Goal: Task Accomplishment & Management: Manage account settings

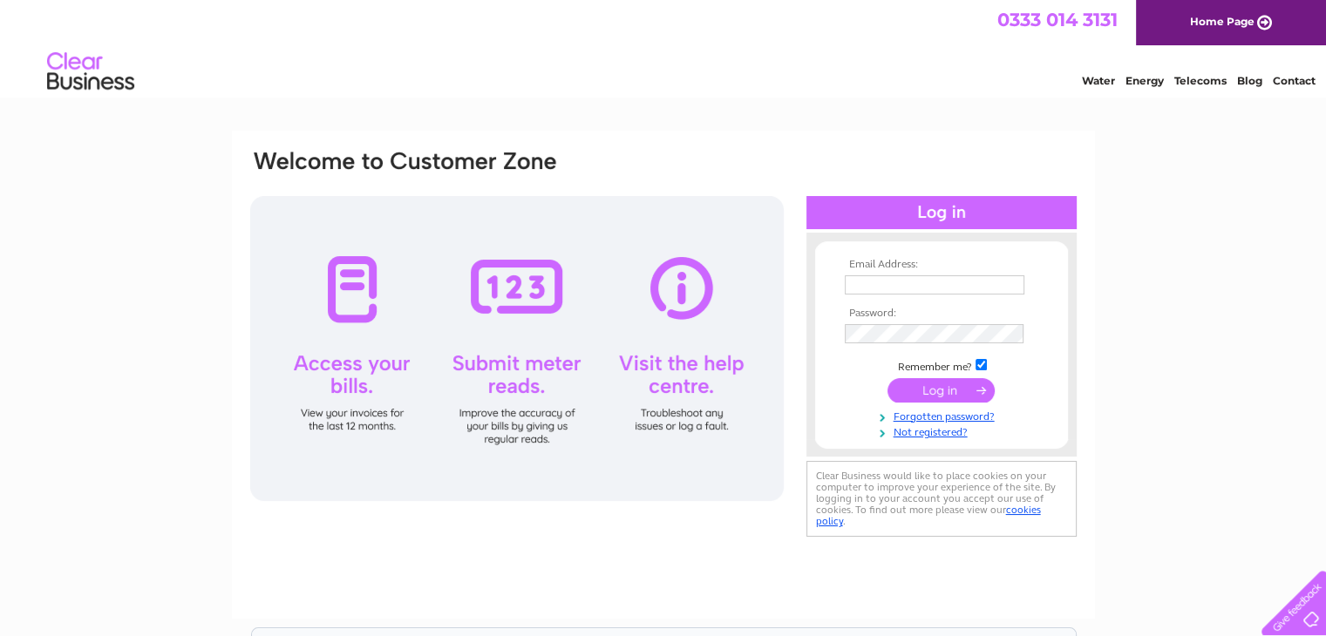
type input "ind.13sf@gmail.com"
click at [928, 391] on input "submit" at bounding box center [940, 390] width 107 height 24
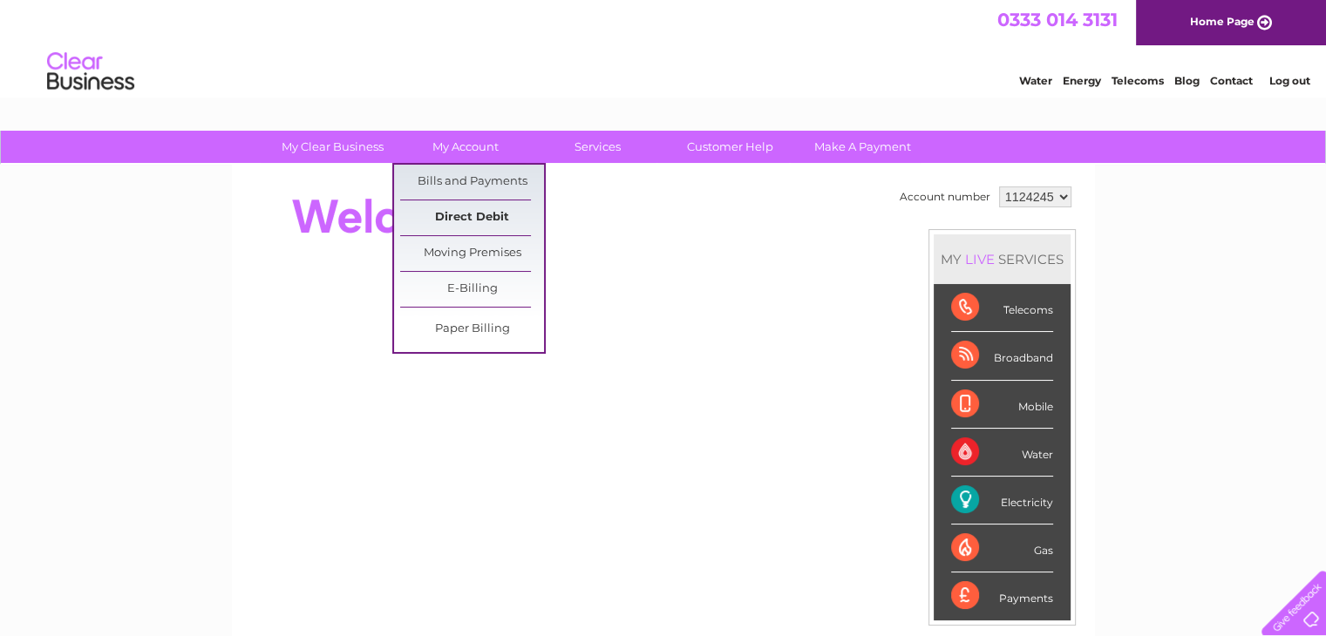
click at [452, 211] on link "Direct Debit" at bounding box center [472, 218] width 144 height 35
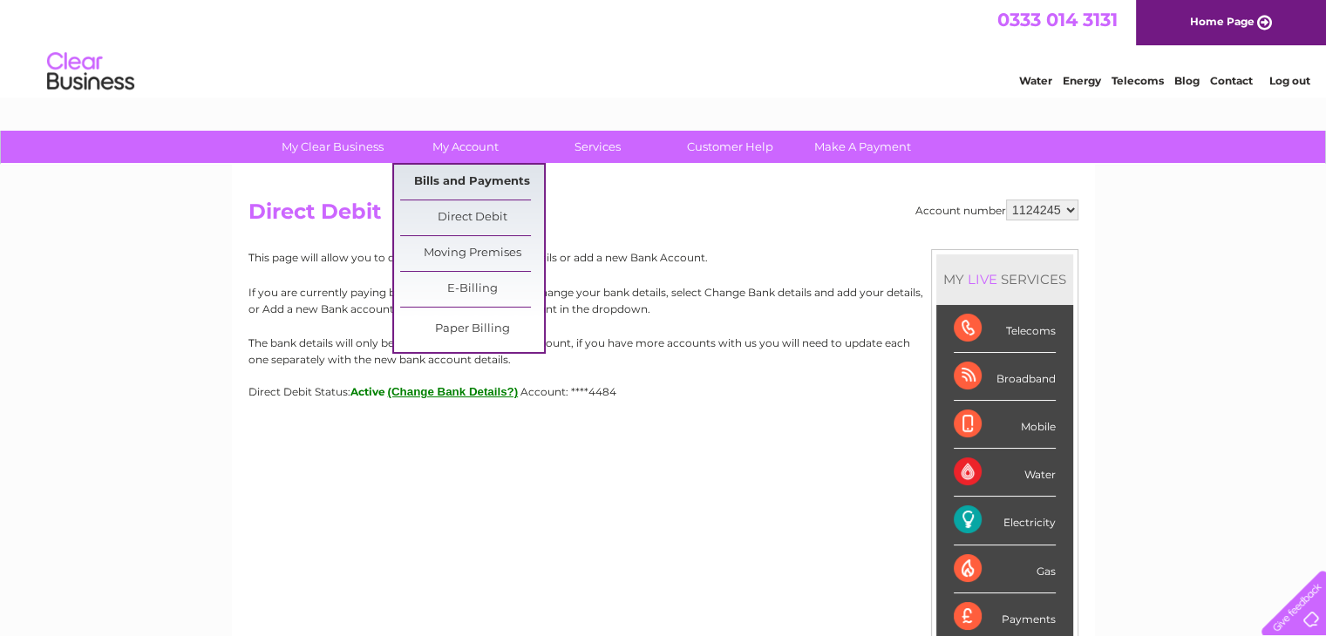
click at [443, 182] on link "Bills and Payments" at bounding box center [472, 182] width 144 height 35
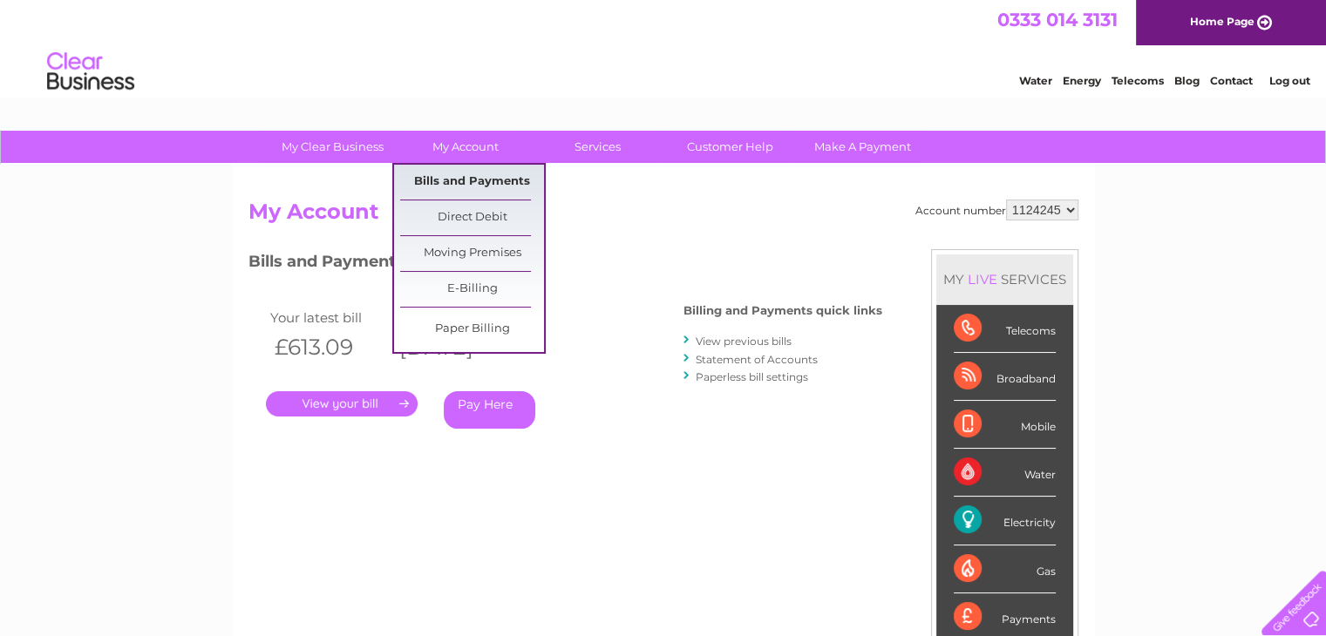
click at [471, 180] on link "Bills and Payments" at bounding box center [472, 182] width 144 height 35
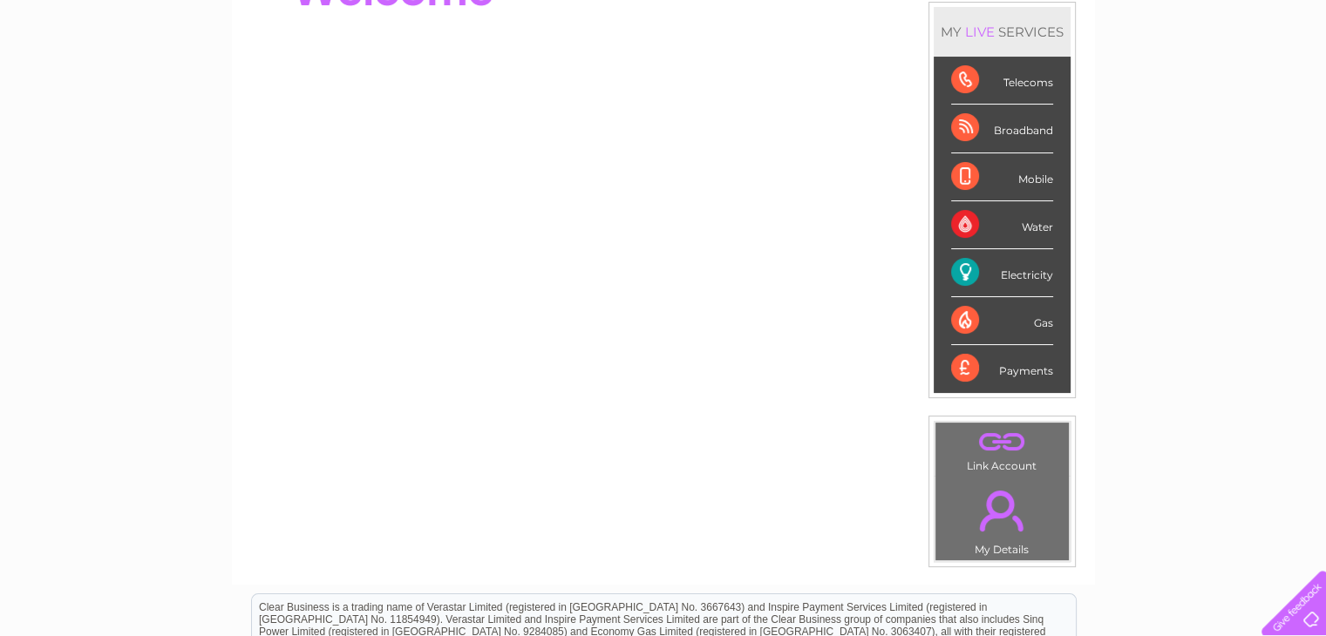
scroll to position [48, 0]
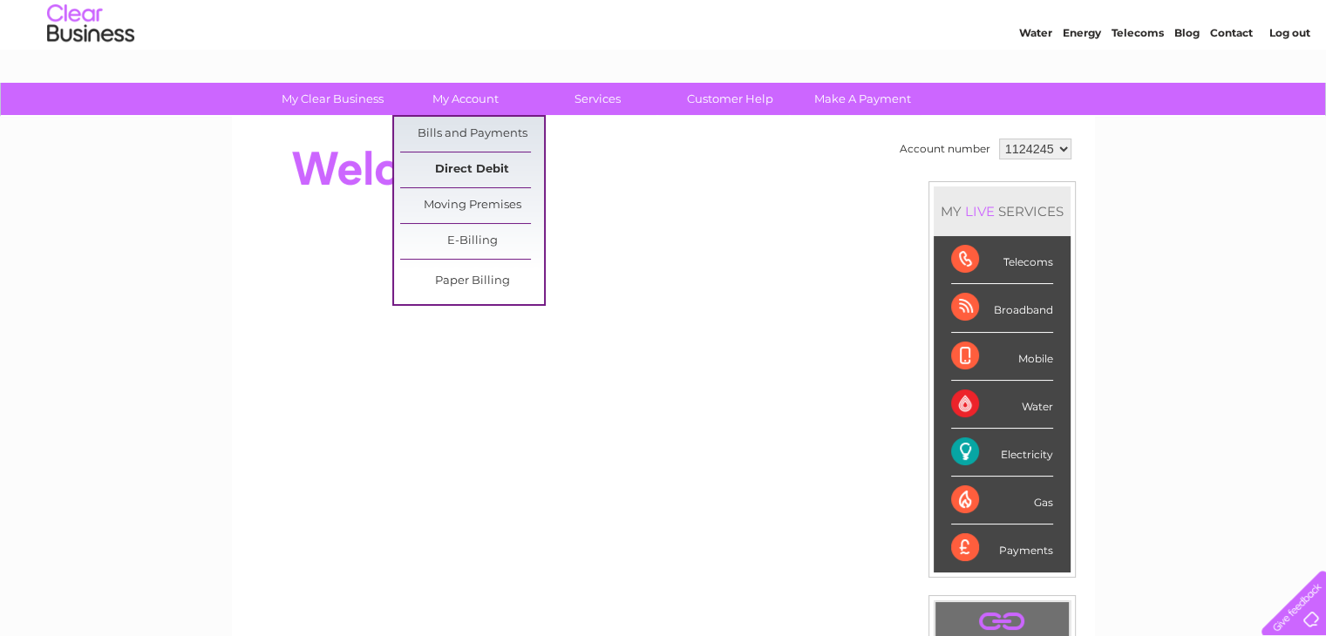
click at [460, 161] on link "Direct Debit" at bounding box center [472, 170] width 144 height 35
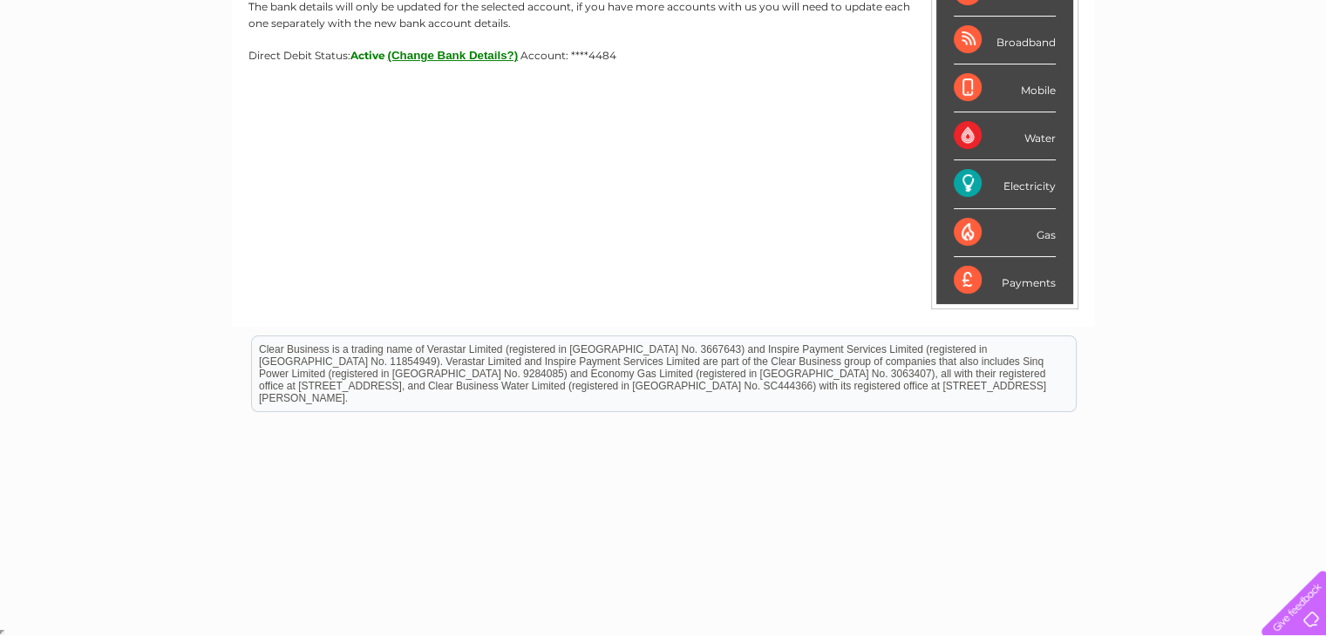
scroll to position [249, 0]
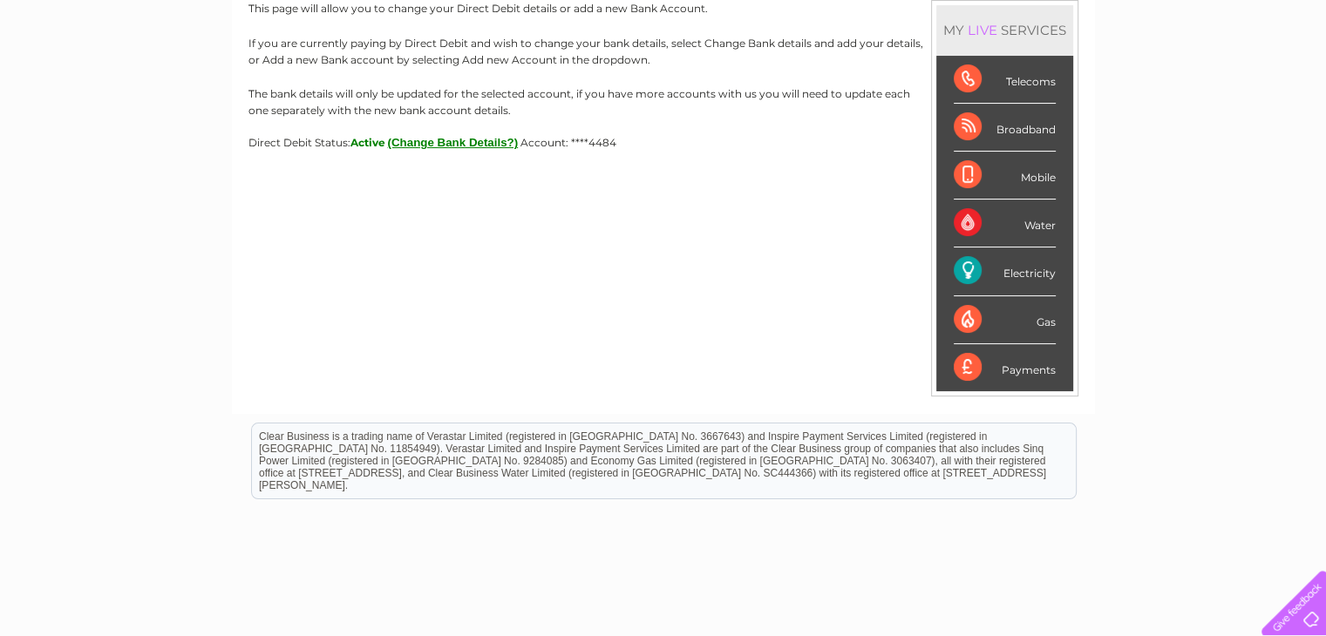
click at [949, 276] on li "Electricity" at bounding box center [1004, 272] width 137 height 48
click at [960, 273] on div "Electricity" at bounding box center [1005, 272] width 102 height 48
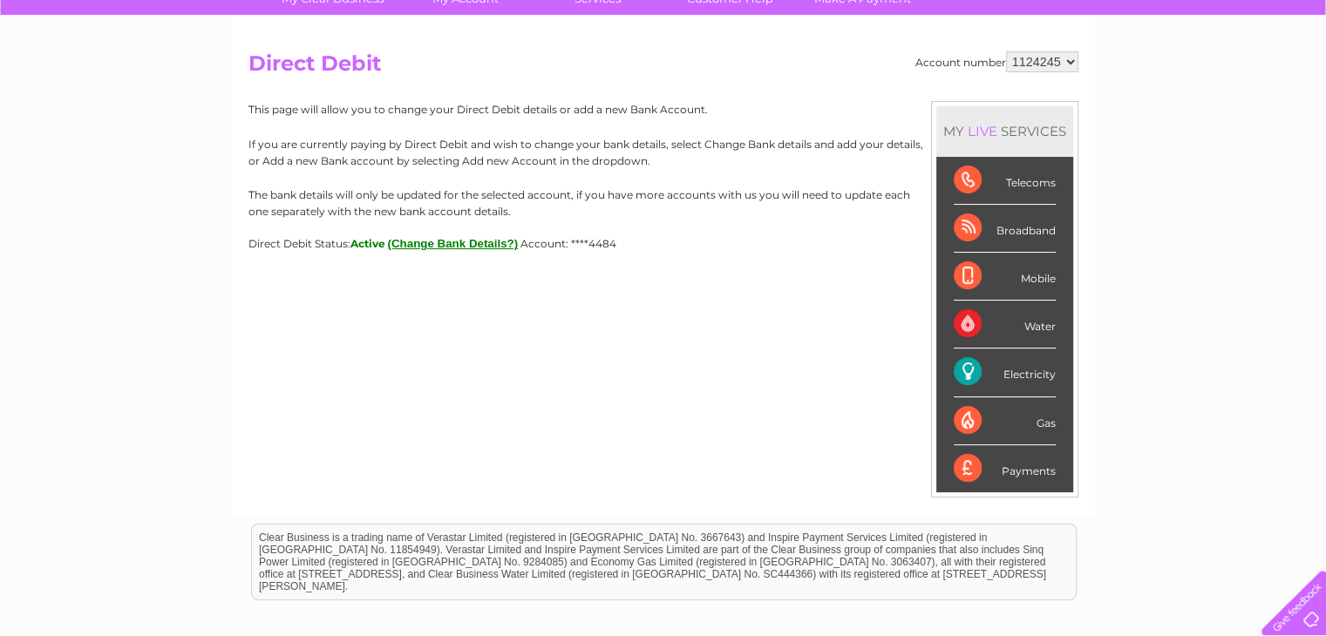
scroll to position [75, 0]
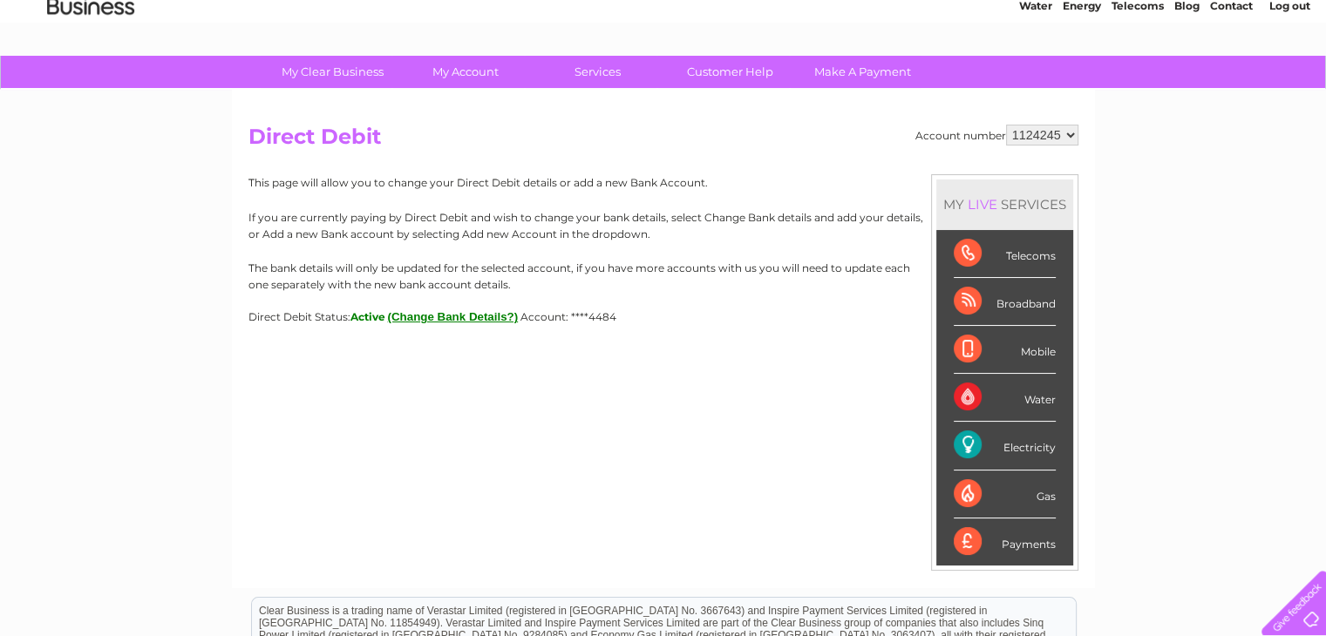
click at [1037, 133] on select "1124245" at bounding box center [1042, 135] width 72 height 21
click at [932, 109] on div "Account number 1124245 Direct Debit MY LIVE SERVICES Telecoms Broadband Mobile …" at bounding box center [663, 339] width 863 height 499
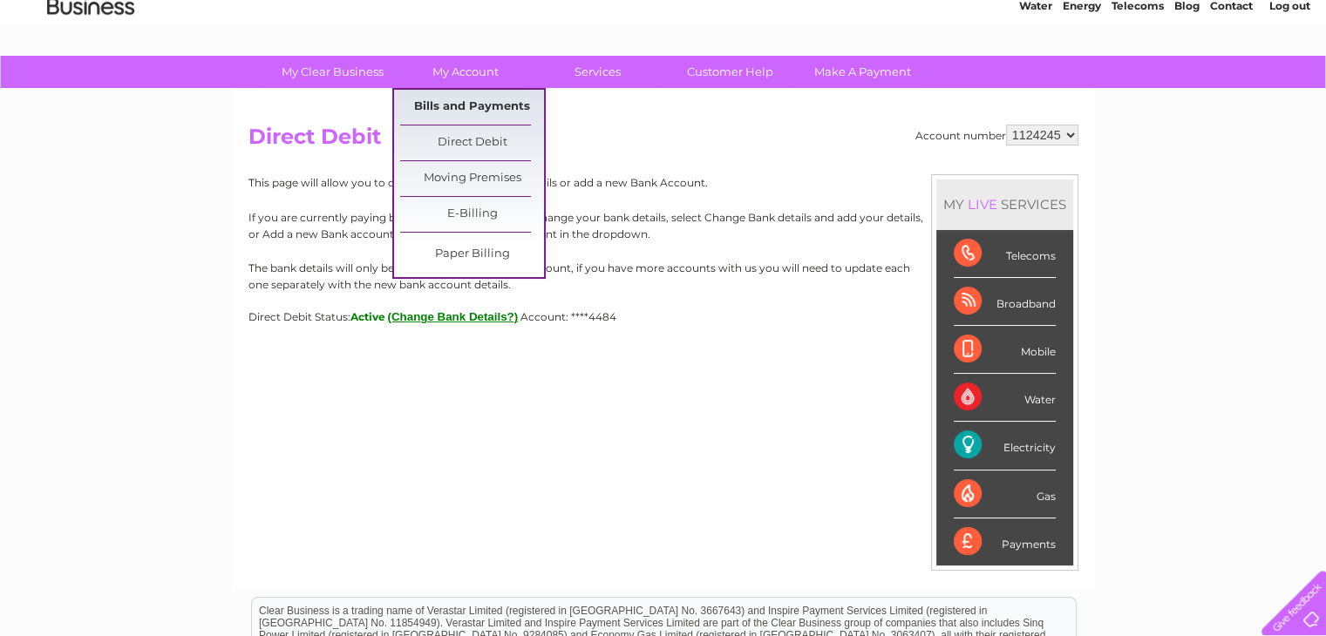
click at [471, 102] on link "Bills and Payments" at bounding box center [472, 107] width 144 height 35
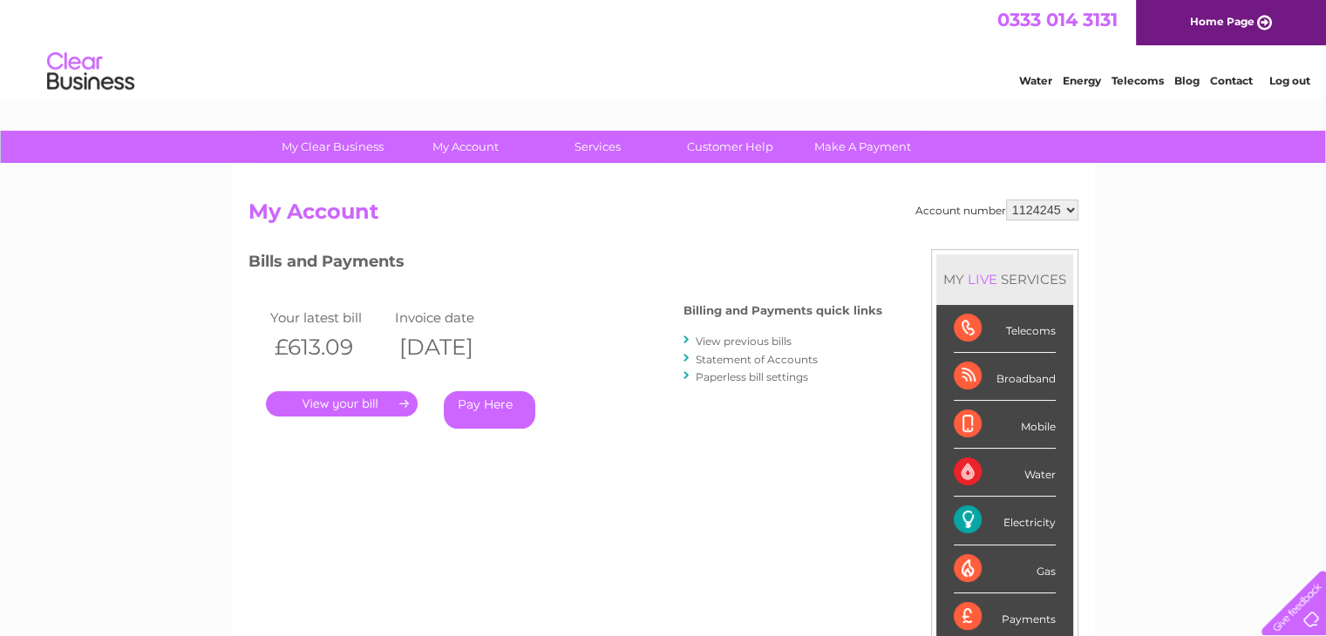
click at [385, 409] on link "." at bounding box center [342, 403] width 152 height 25
